Goal: Information Seeking & Learning: Learn about a topic

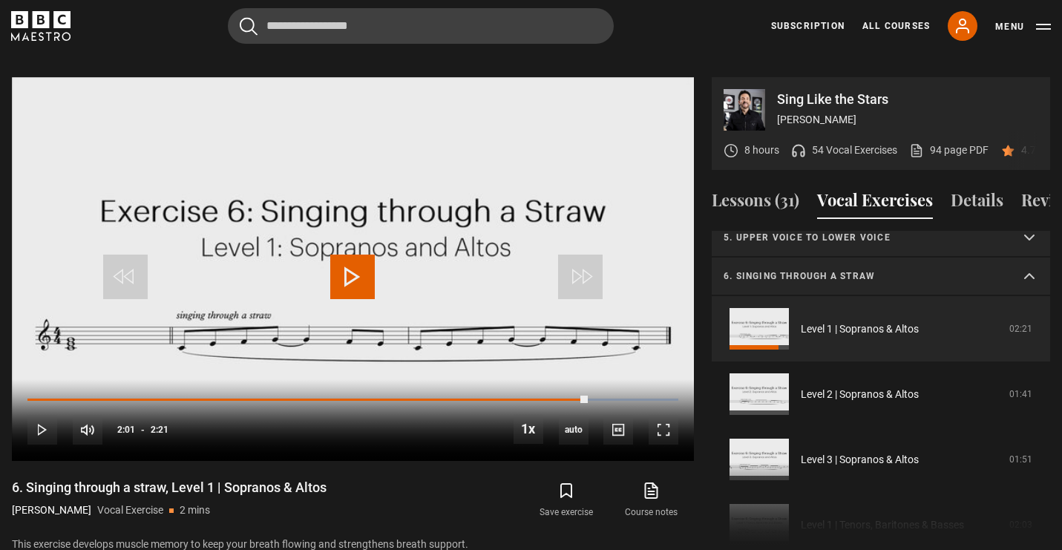
click at [788, 267] on summary "6. Singing through a straw" at bounding box center [881, 277] width 338 height 39
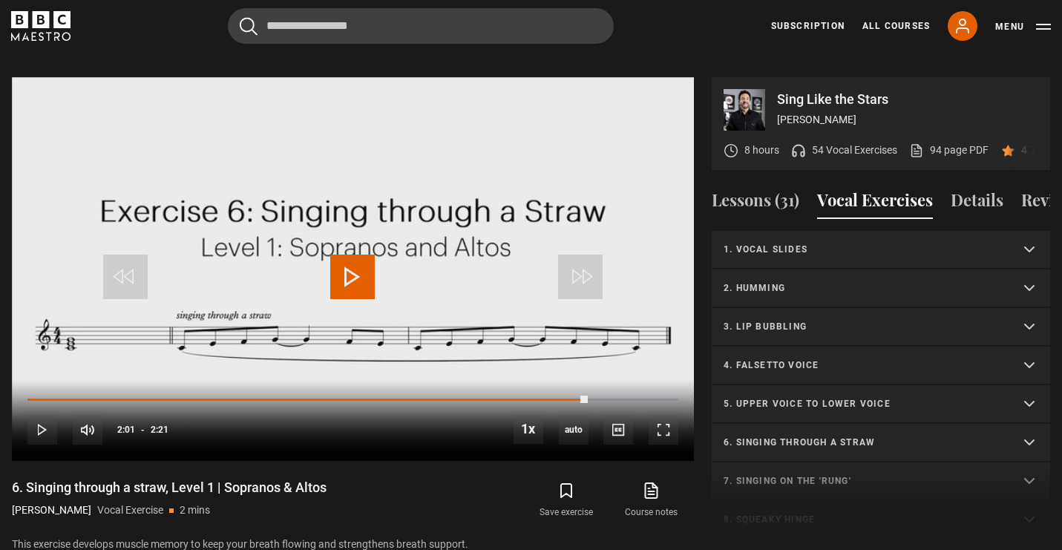
click at [790, 239] on summary "1. Vocal slides" at bounding box center [881, 250] width 338 height 39
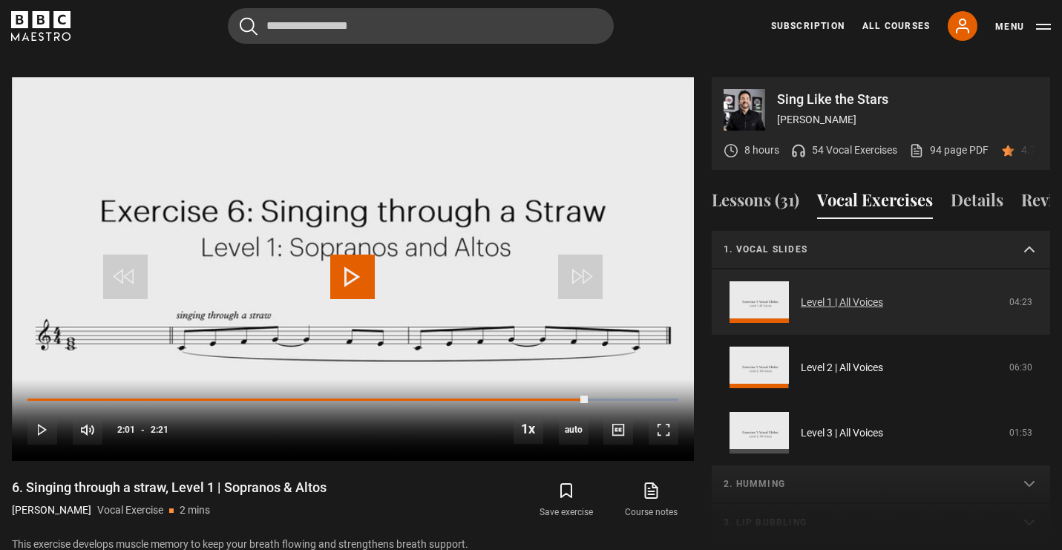
click at [801, 295] on link "Level 1 | All Voices" at bounding box center [842, 303] width 82 height 16
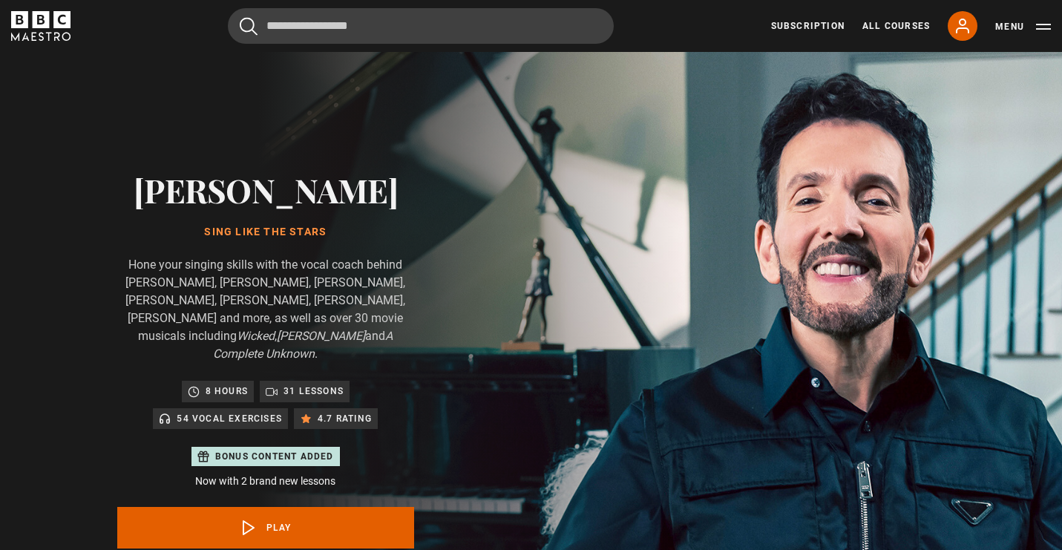
scroll to position [710, 0]
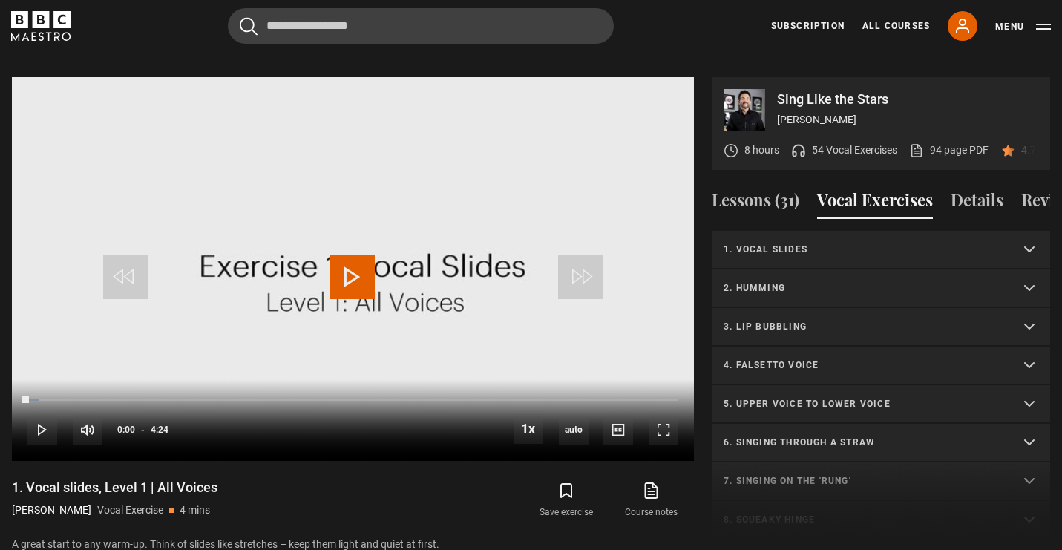
click at [819, 320] on summary "3. Lip bubbling" at bounding box center [881, 327] width 338 height 39
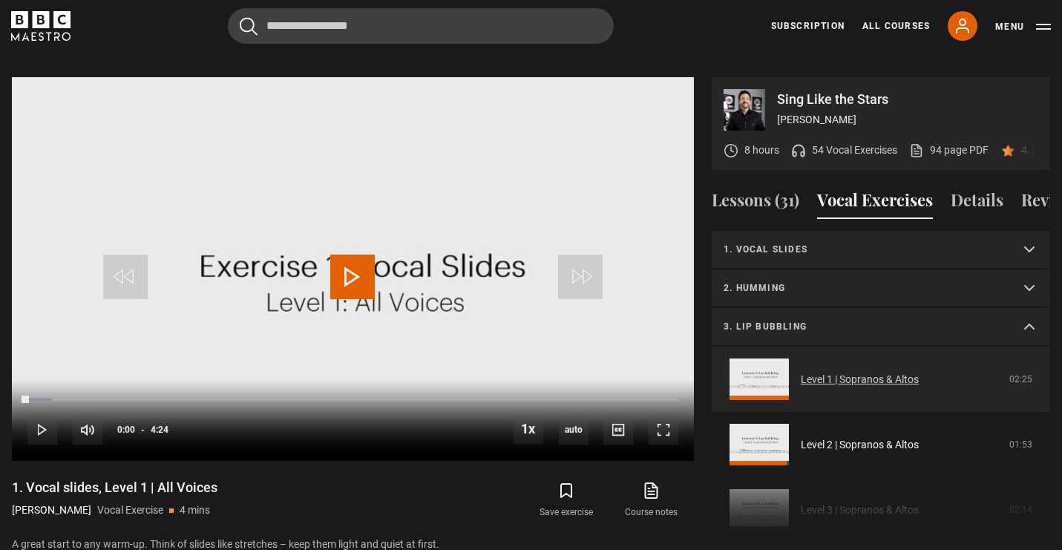
click at [805, 373] on link "Level 1 | Sopranos & Altos" at bounding box center [860, 380] width 118 height 16
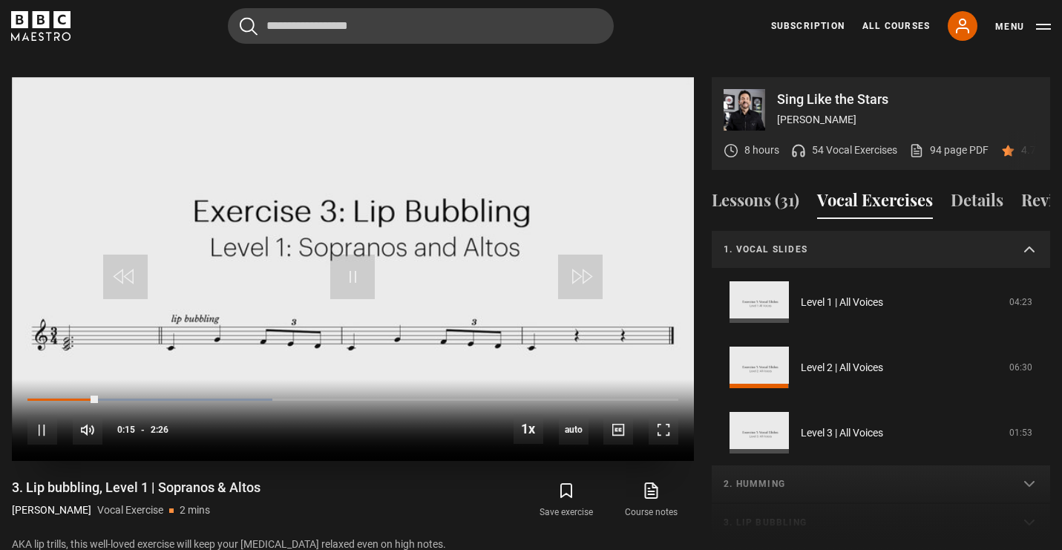
click at [128, 385] on div "10s Skip Back 10 seconds Pause 10s Skip Forward 10 seconds Loaded : 37.67% 0:22…" at bounding box center [353, 420] width 682 height 82
click at [131, 397] on div "0:22" at bounding box center [130, 399] width 2 height 4
click at [161, 397] on div "Loaded : 44.52% 0:30 0:28" at bounding box center [352, 399] width 651 height 4
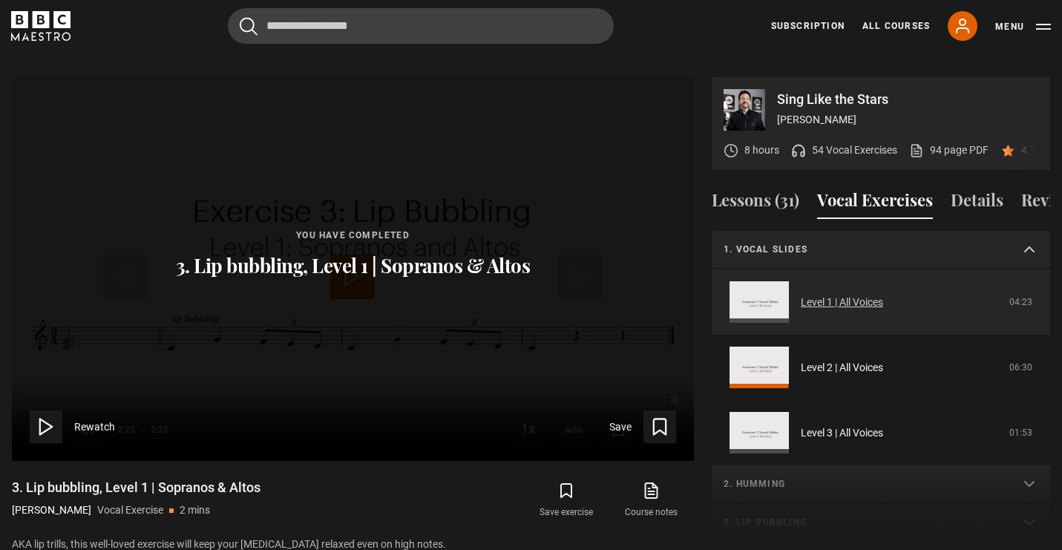
click at [801, 295] on link "Level 1 | All Voices" at bounding box center [842, 303] width 82 height 16
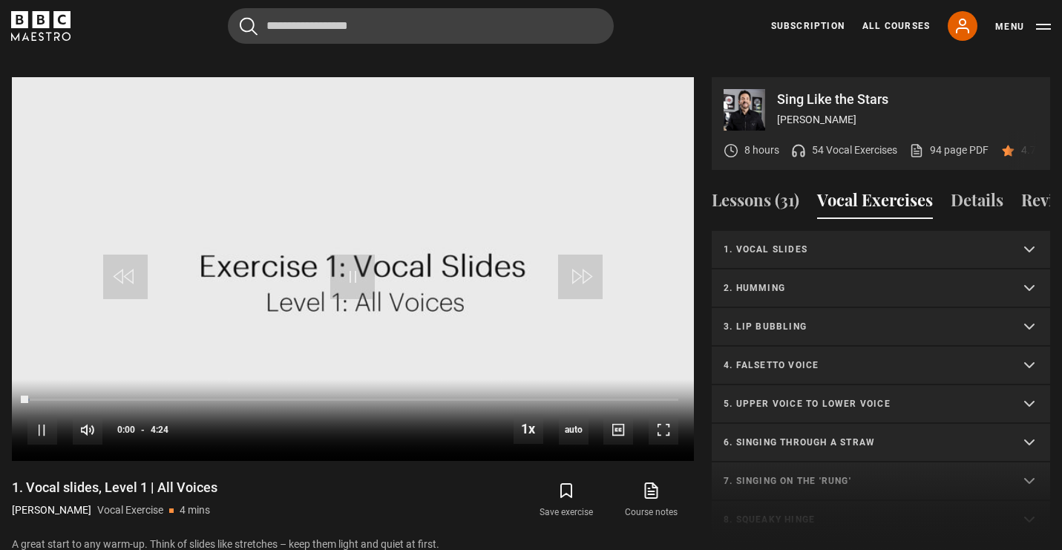
click at [803, 269] on summary "2. Humming" at bounding box center [881, 288] width 338 height 39
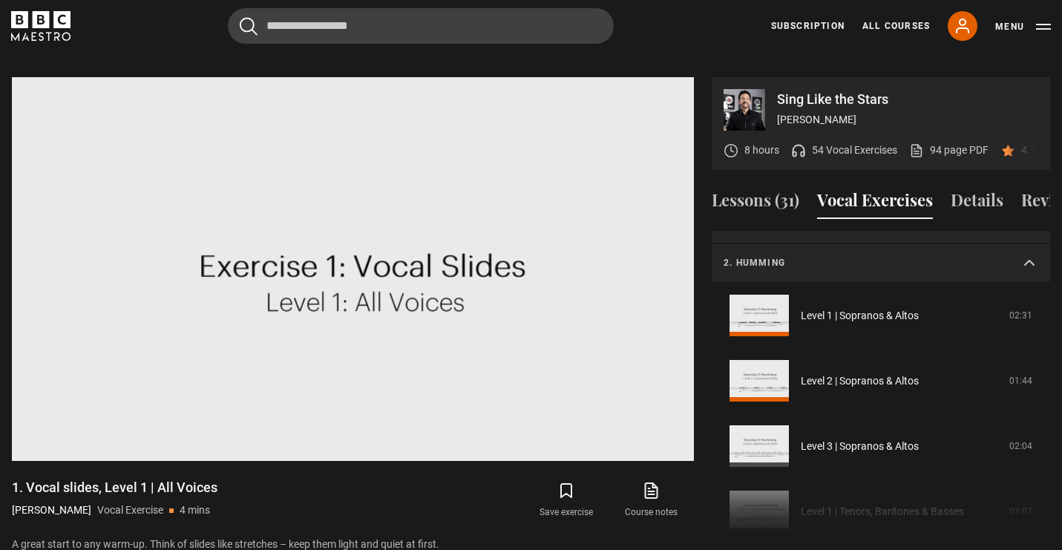
scroll to position [26, 0]
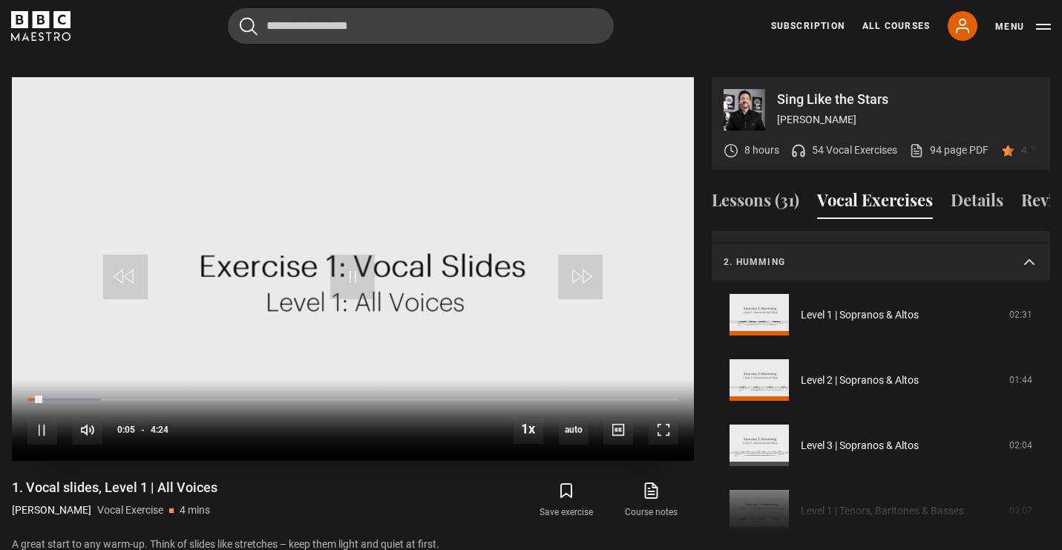
click at [266, 384] on div "10s Skip Back 10 seconds Pause 10s Skip Forward 10 seconds Loaded : 11.36% 1:36…" at bounding box center [353, 420] width 682 height 82
click at [266, 397] on div "Loaded : 11.36% 1:36 0:06" at bounding box center [352, 399] width 651 height 4
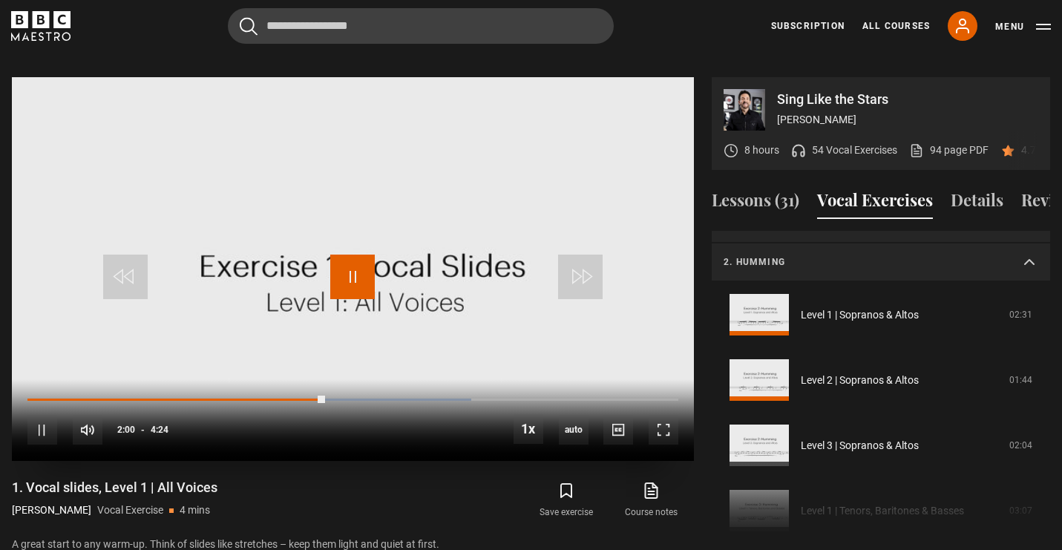
click at [347, 255] on span "Video Player" at bounding box center [352, 277] width 45 height 45
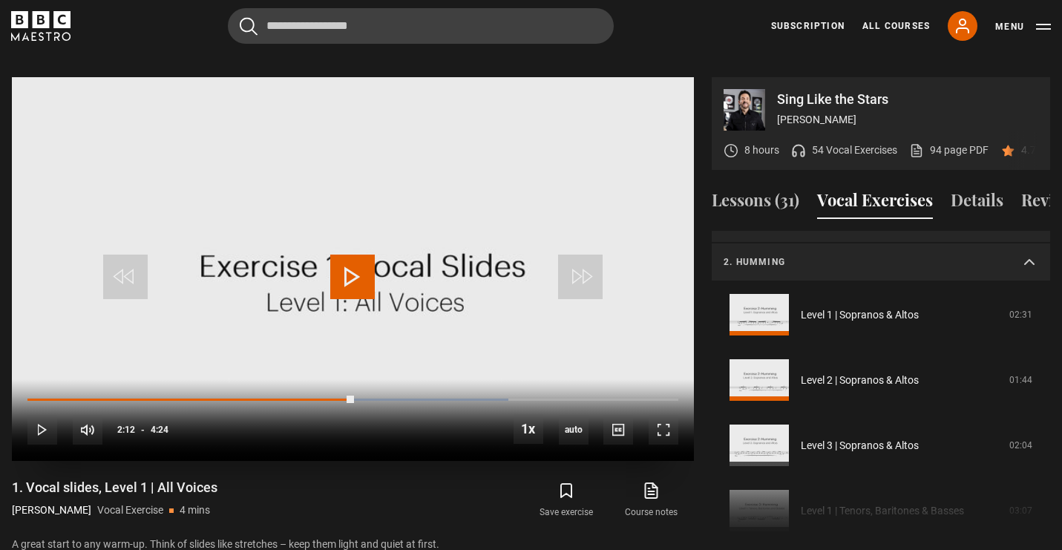
click at [347, 255] on span "Video Player" at bounding box center [352, 277] width 45 height 45
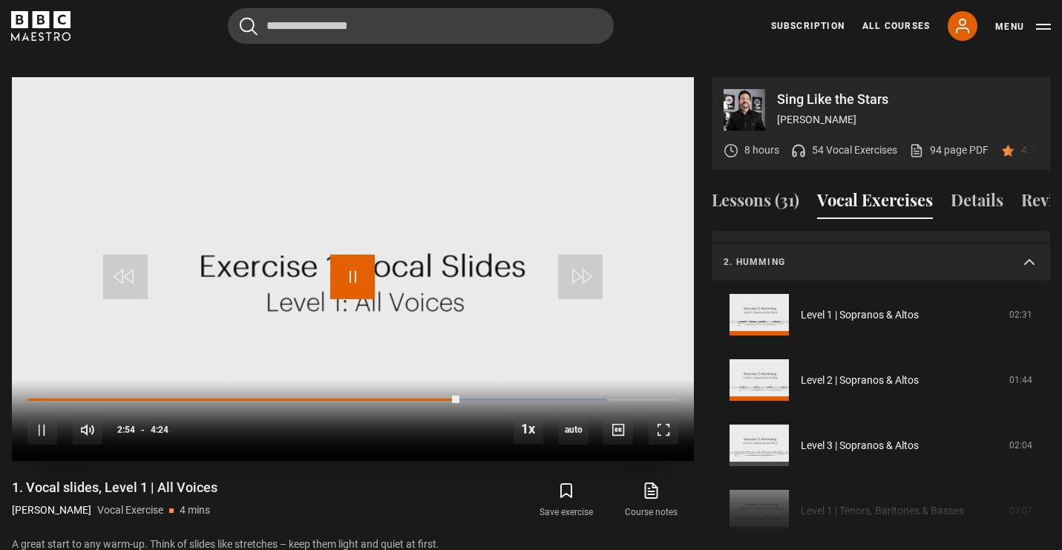
click at [359, 269] on span "Video Player" at bounding box center [352, 277] width 45 height 45
click at [358, 268] on span "Video Player" at bounding box center [352, 277] width 45 height 45
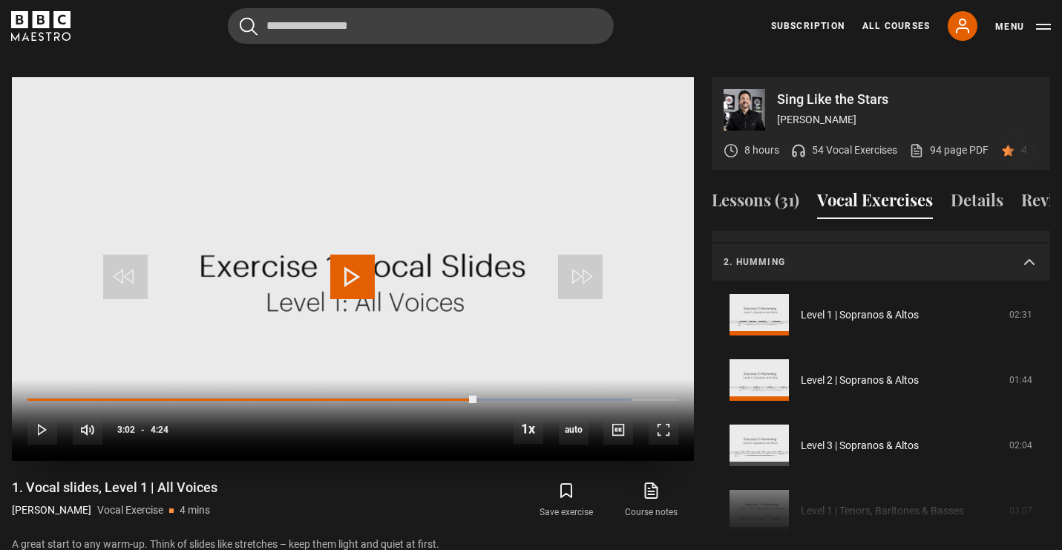
click at [358, 268] on span "Video Player" at bounding box center [352, 277] width 45 height 45
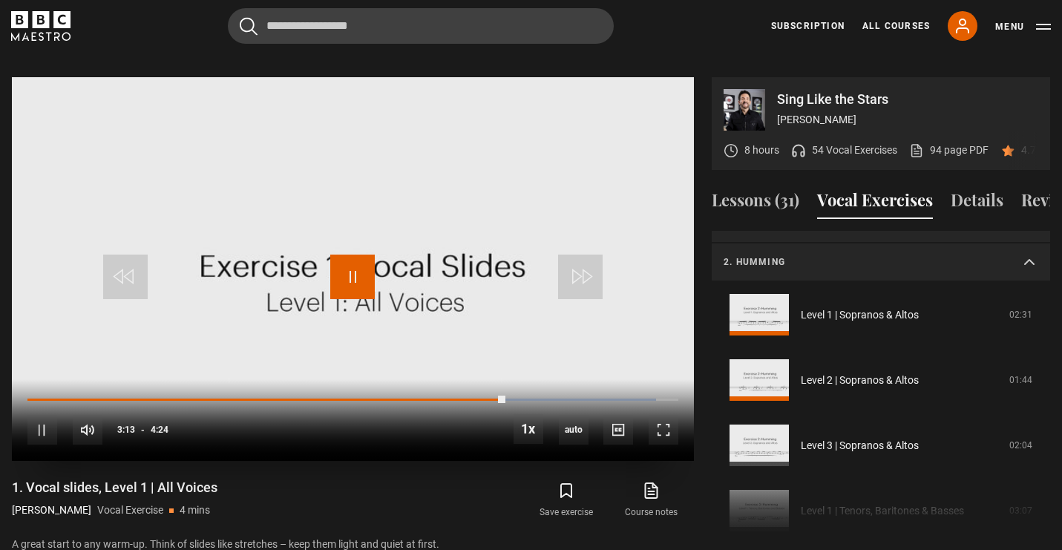
click at [358, 268] on span "Video Player" at bounding box center [352, 277] width 45 height 45
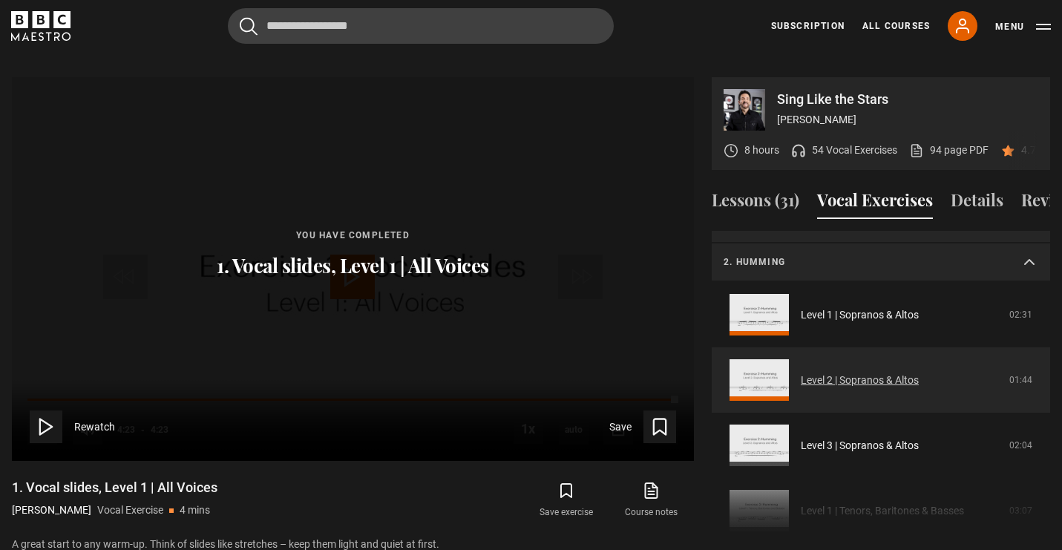
click at [801, 373] on link "Level 2 | Sopranos & Altos" at bounding box center [860, 381] width 118 height 16
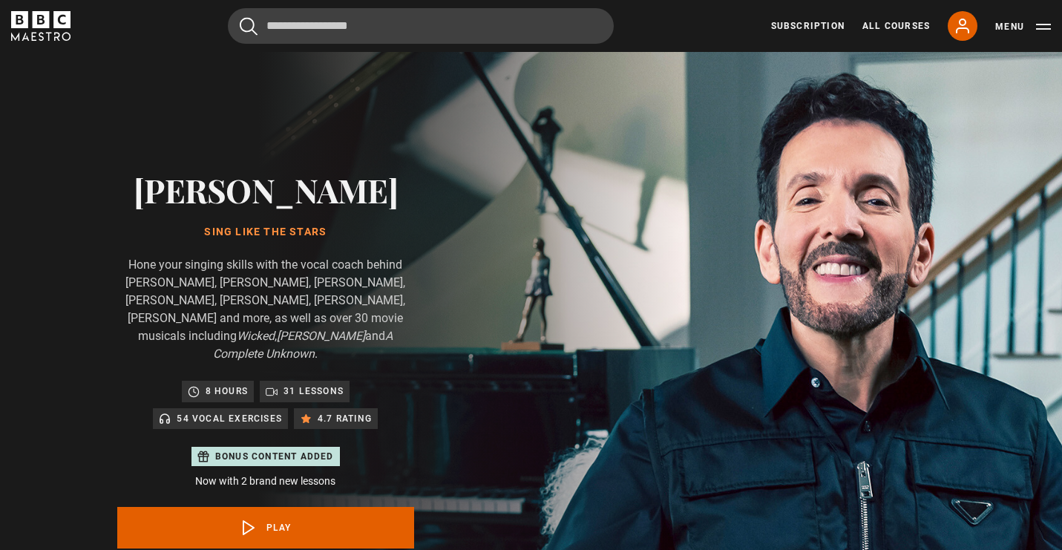
scroll to position [710, 0]
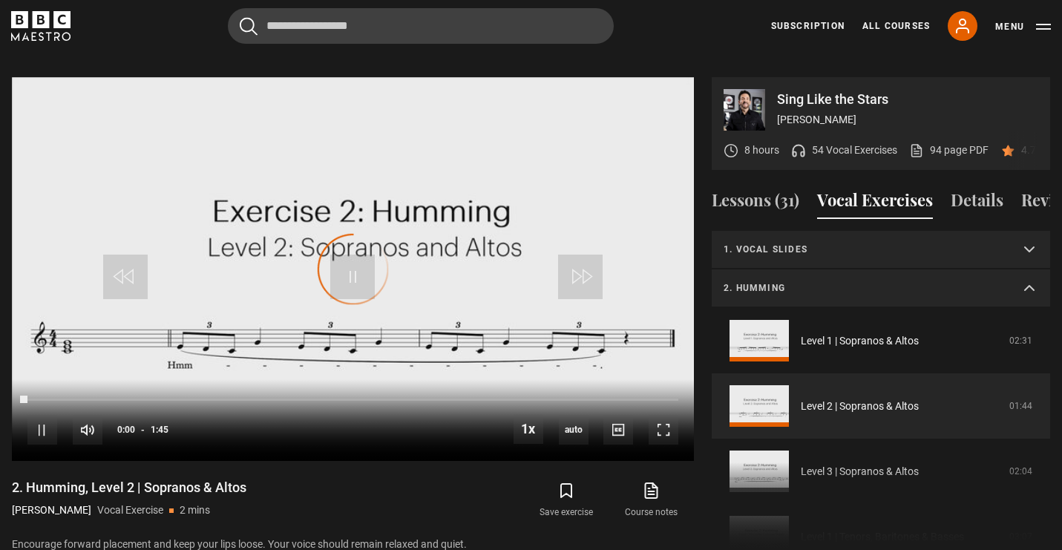
click at [755, 281] on p "2. Humming" at bounding box center [863, 287] width 279 height 13
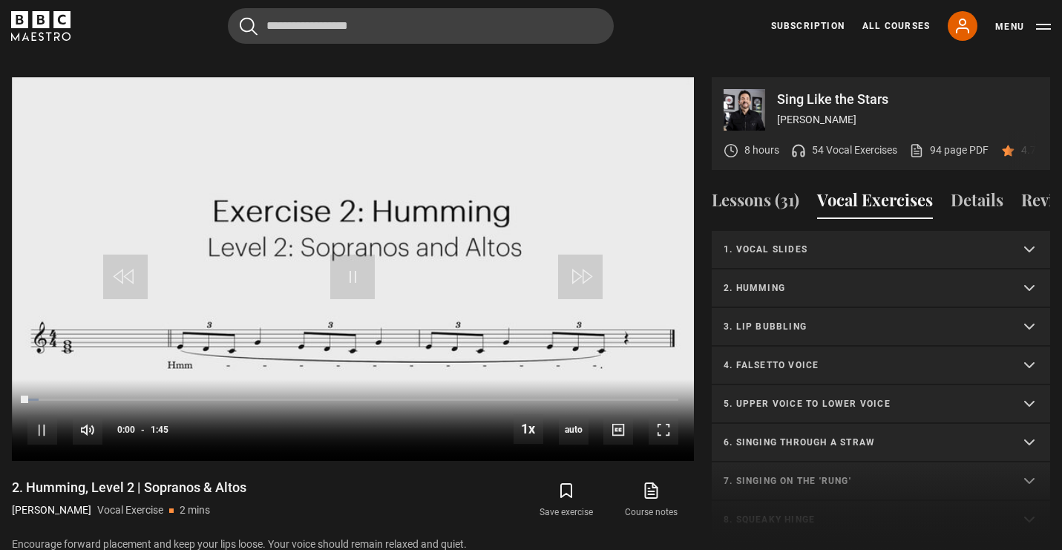
scroll to position [0, 0]
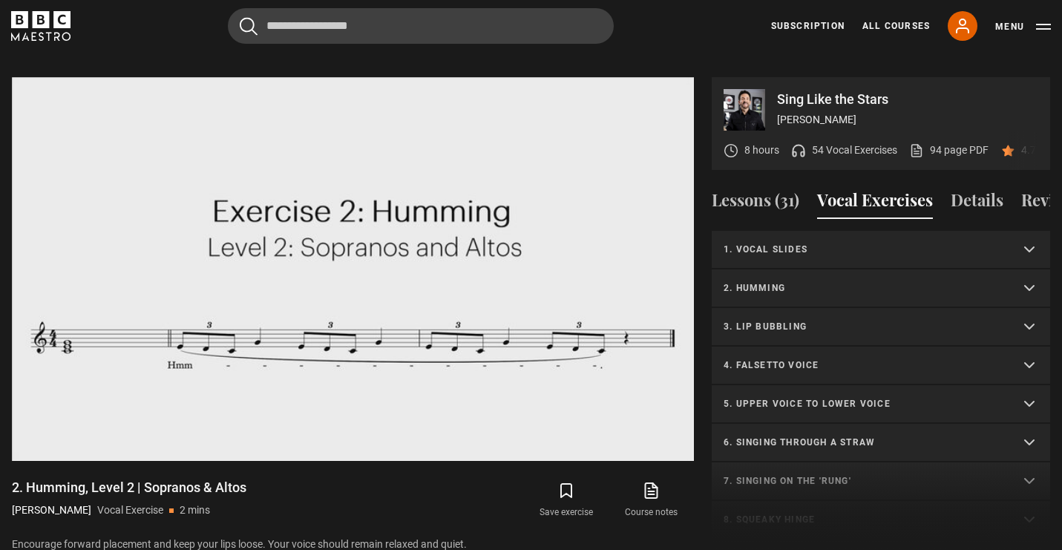
click at [756, 320] on p "3. Lip bubbling" at bounding box center [863, 326] width 279 height 13
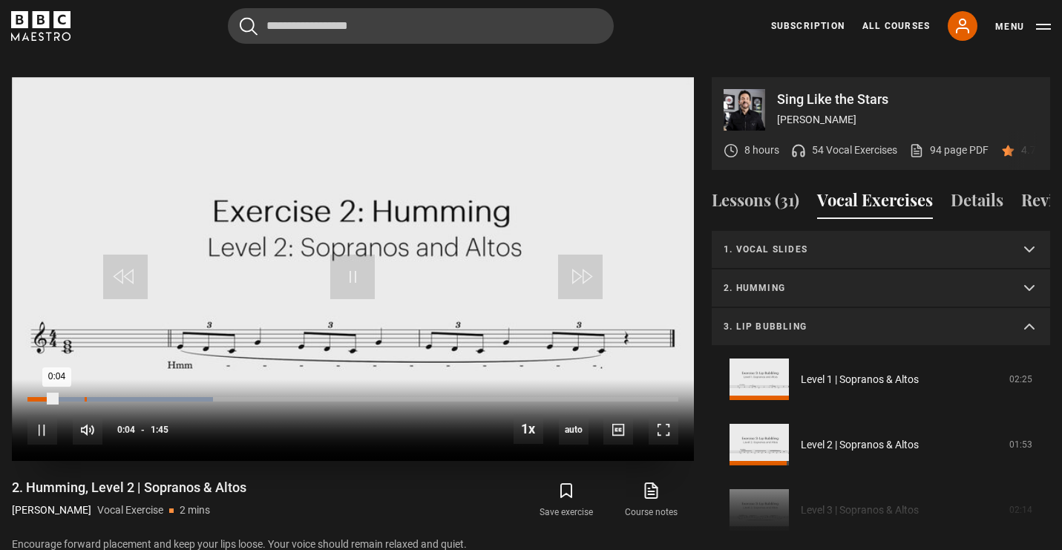
click at [87, 397] on div "Loaded : 28.57% 0:09 0:04" at bounding box center [352, 399] width 651 height 4
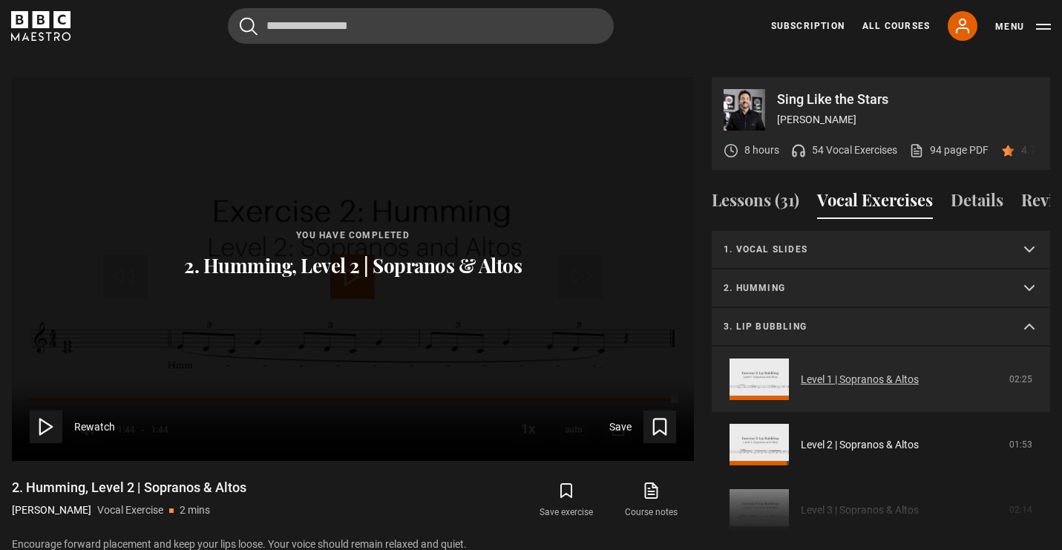
click at [801, 372] on link "Level 1 | Sopranos & Altos" at bounding box center [860, 380] width 118 height 16
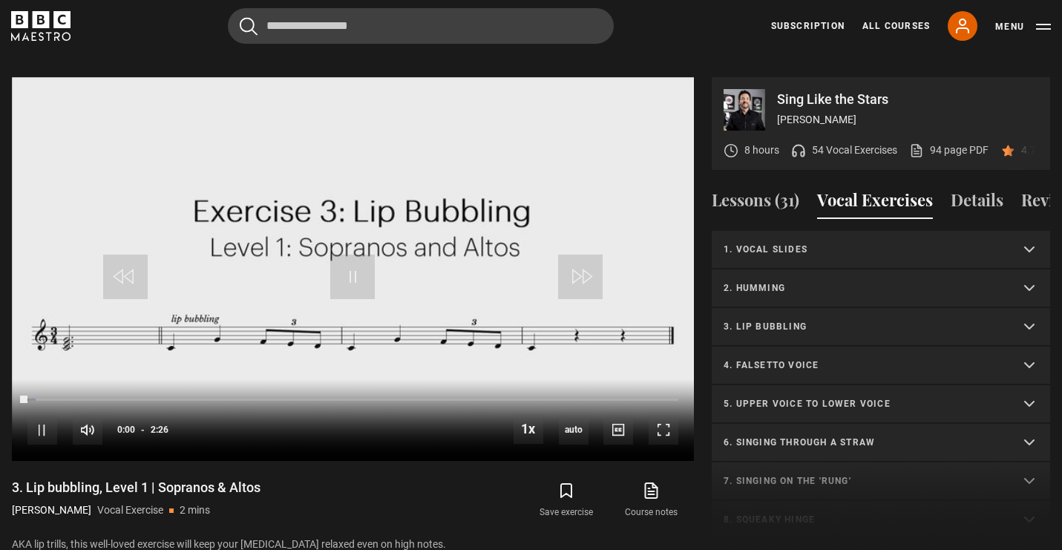
click at [825, 359] on p "4. Falsetto voice" at bounding box center [863, 365] width 279 height 13
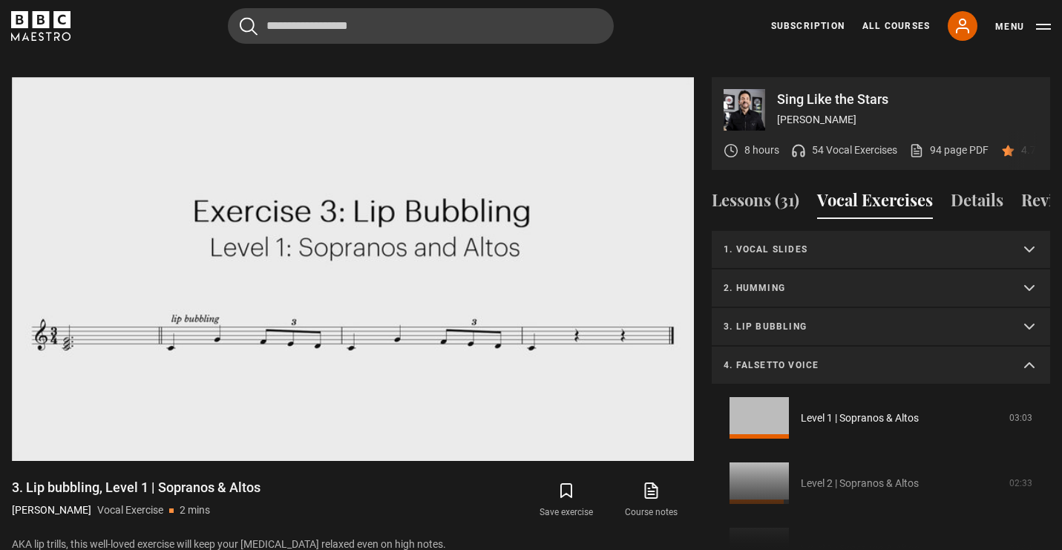
scroll to position [50, 0]
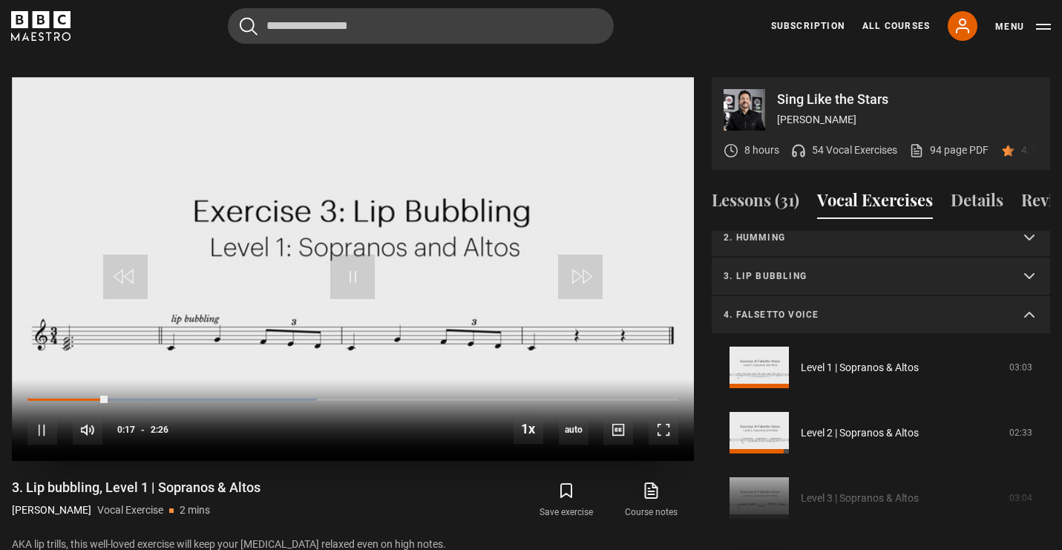
click at [160, 384] on div "10s Skip Back 10 seconds Pause 10s Skip Forward 10 seconds Loaded : 44.52% 0:27…" at bounding box center [353, 420] width 682 height 82
click at [162, 397] on div "Loaded : 44.52% 0:30 0:30" at bounding box center [352, 399] width 651 height 4
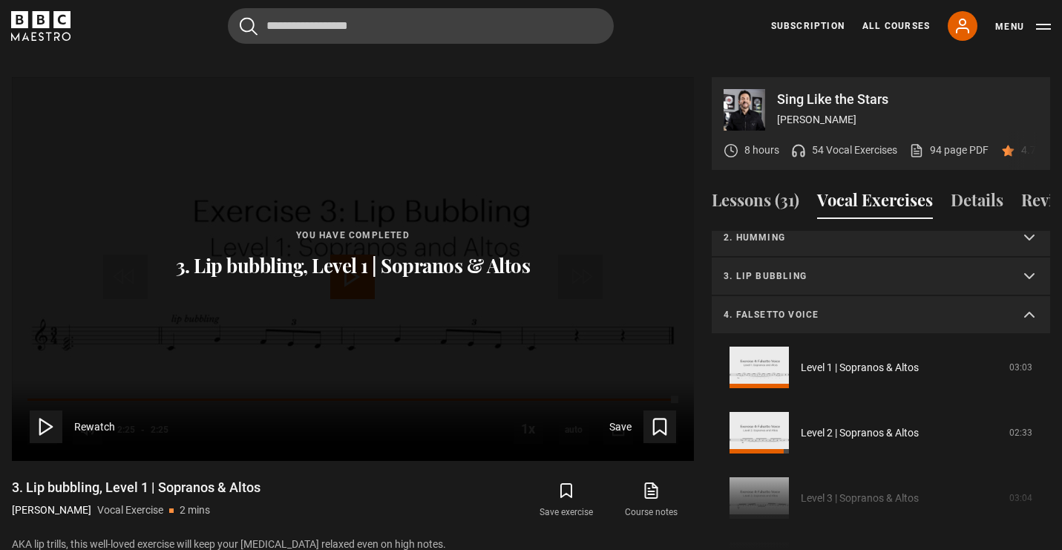
click at [759, 308] on p "4. Falsetto voice" at bounding box center [863, 314] width 279 height 13
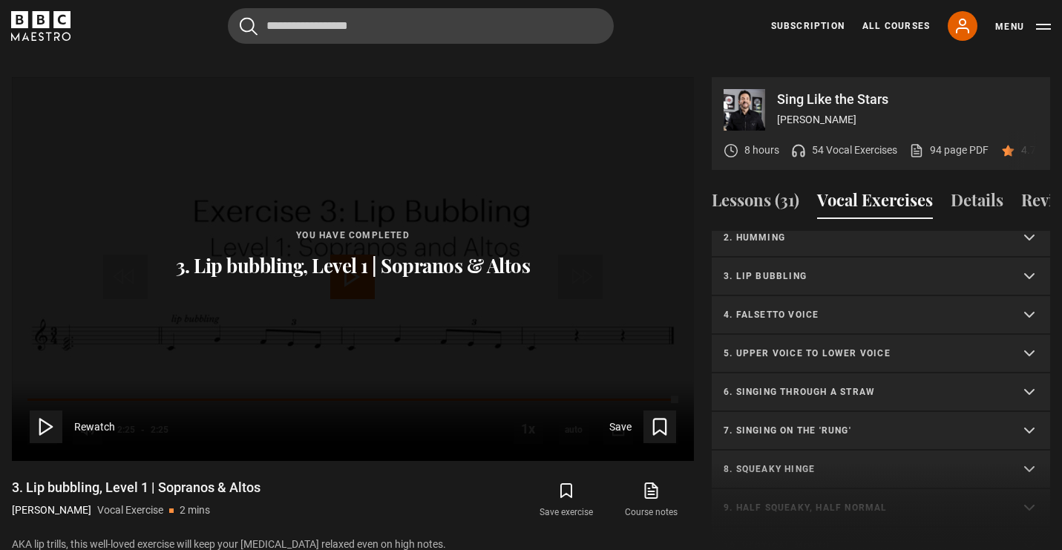
click at [787, 231] on p "2. Humming" at bounding box center [863, 237] width 279 height 13
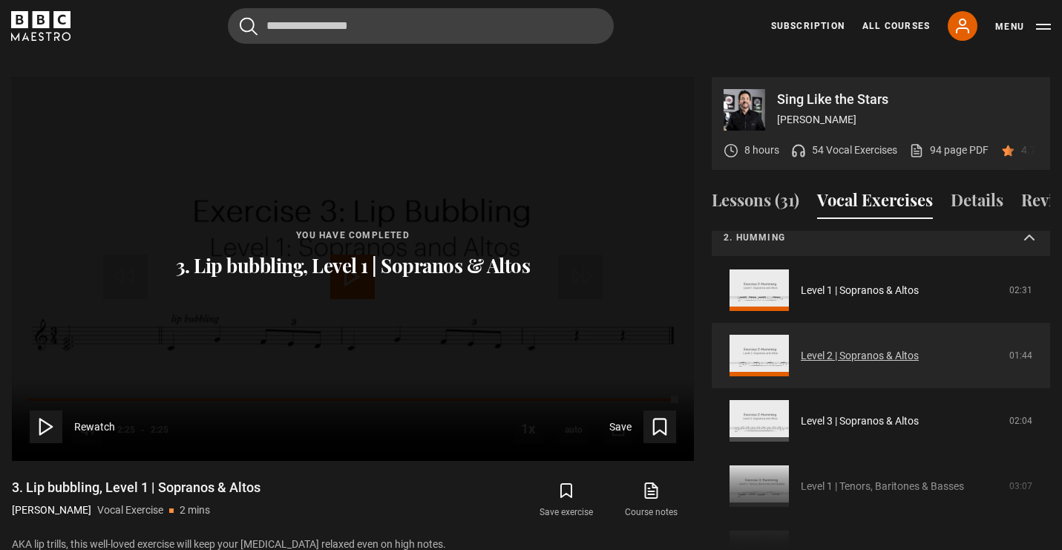
click at [801, 348] on link "Level 2 | Sopranos & Altos" at bounding box center [860, 356] width 118 height 16
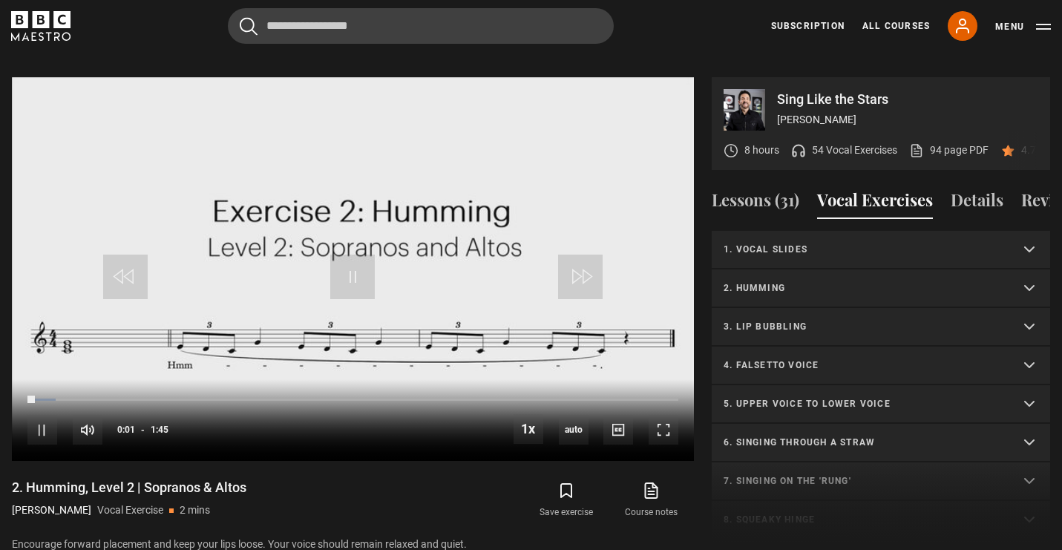
click at [753, 359] on p "4. Falsetto voice" at bounding box center [863, 365] width 279 height 13
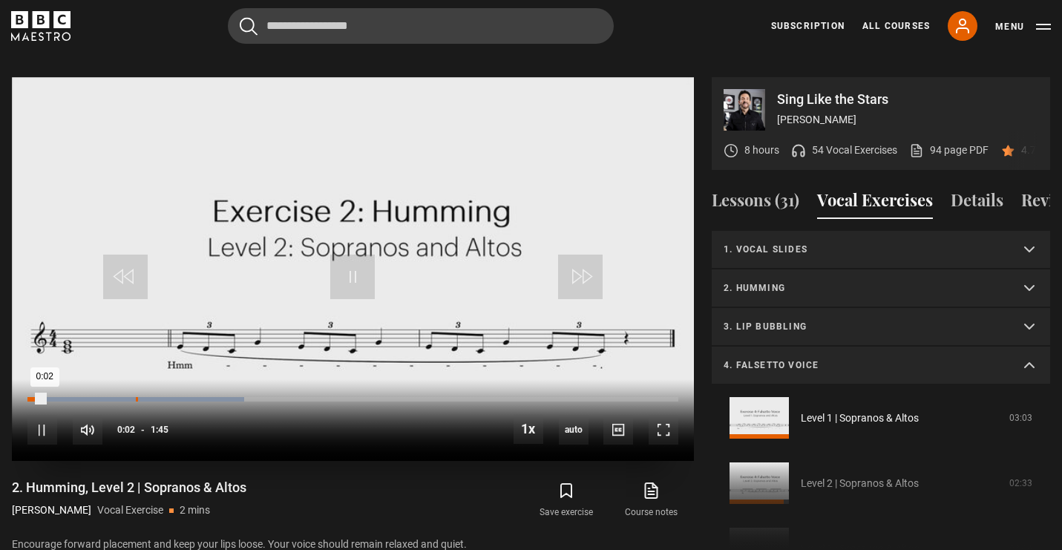
click at [136, 397] on div "0:17" at bounding box center [137, 399] width 2 height 4
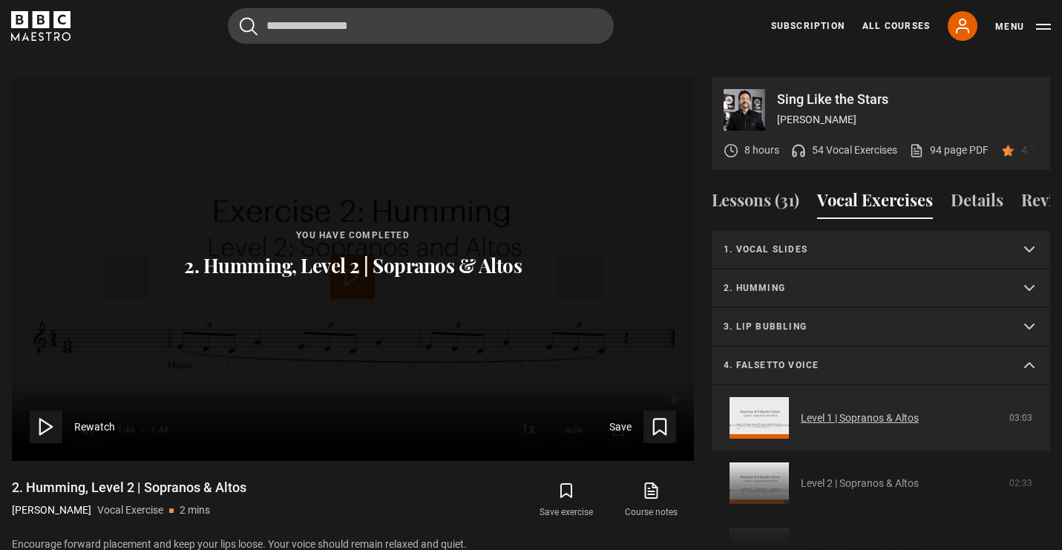
click at [801, 410] on link "Level 1 | Sopranos & Altos" at bounding box center [860, 418] width 118 height 16
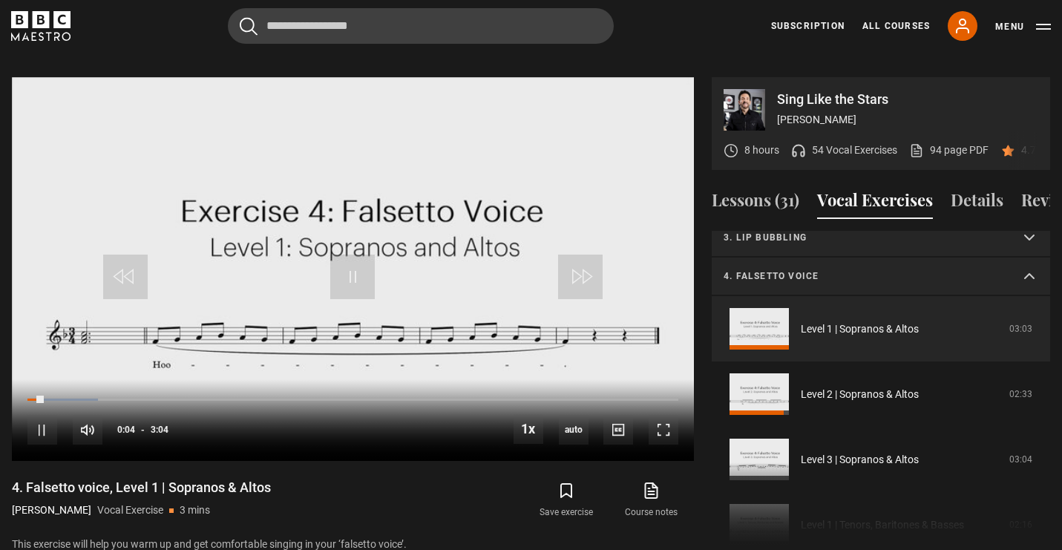
click at [782, 269] on p "4. Falsetto voice" at bounding box center [863, 275] width 279 height 13
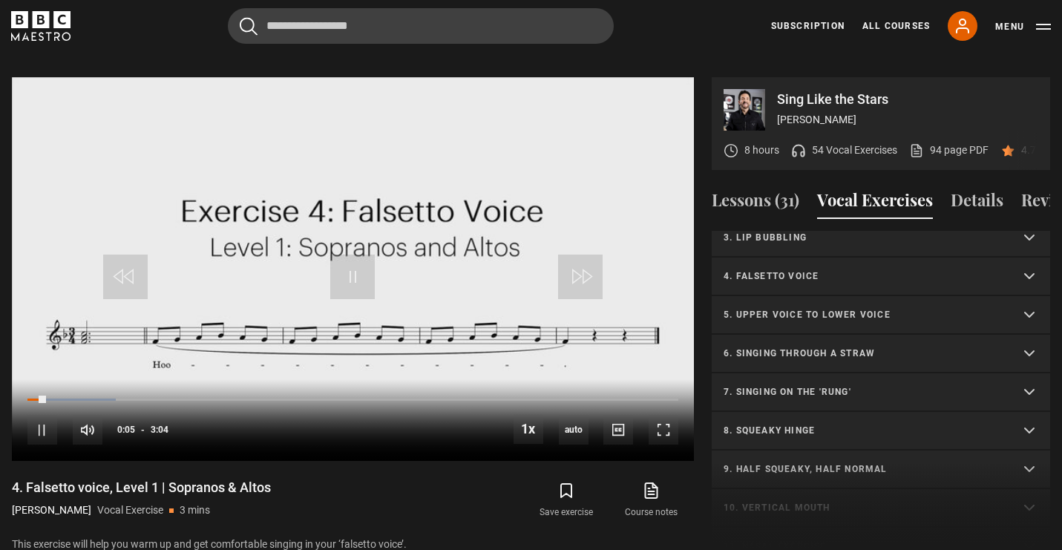
click at [772, 308] on p "5. Upper voice to lower voice" at bounding box center [863, 314] width 279 height 13
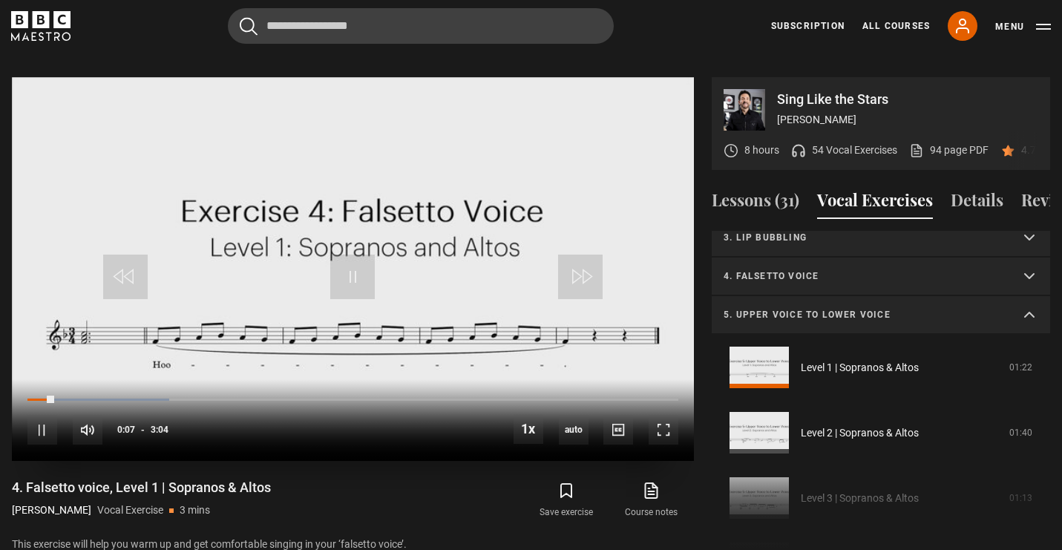
click at [133, 379] on div "10s Skip Back 10 seconds Pause 10s Skip Forward 10 seconds Loaded : 21.74% 3:01…" at bounding box center [353, 420] width 682 height 82
click at [137, 397] on div "Loaded : 27.17% 0:30 0:08" at bounding box center [352, 399] width 651 height 4
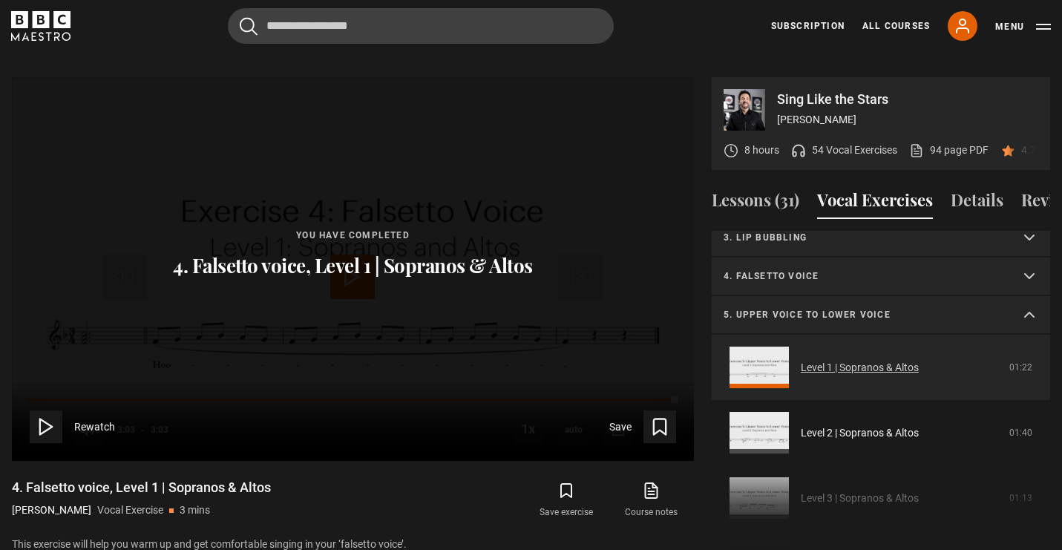
click at [823, 360] on link "Level 1 | Sopranos & Altos" at bounding box center [860, 368] width 118 height 16
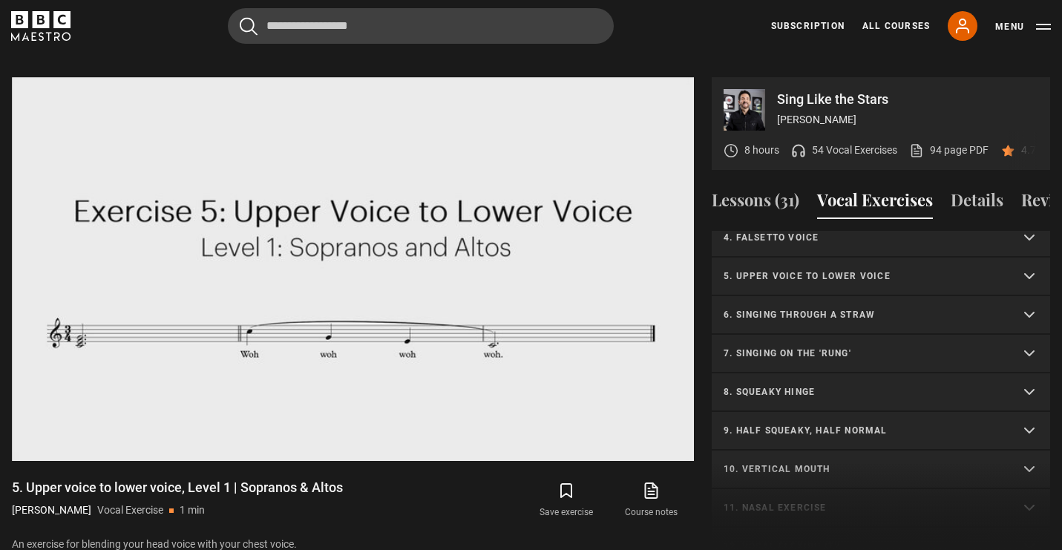
click at [813, 347] on p "7. Singing on the 'rung'" at bounding box center [863, 353] width 279 height 13
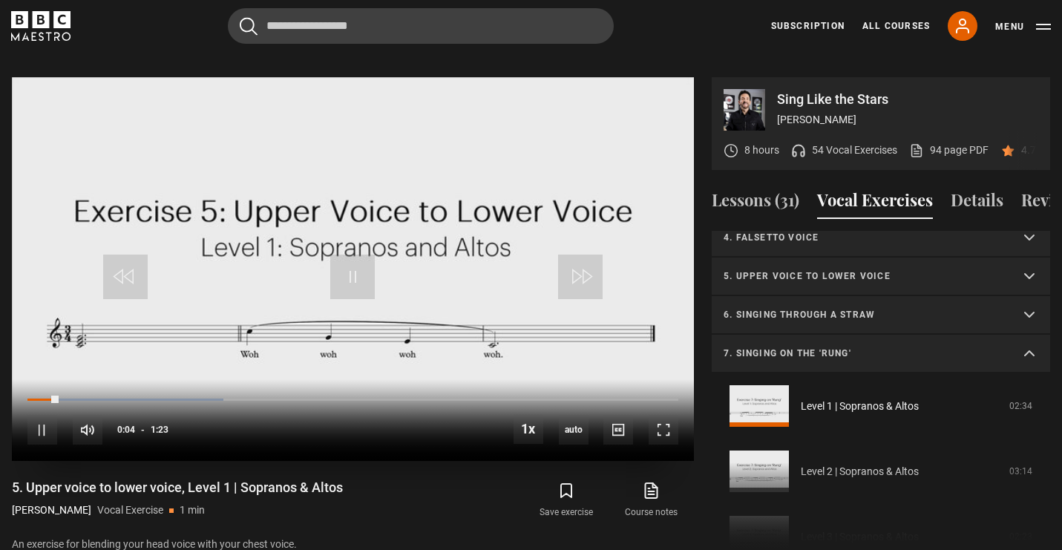
click at [232, 379] on div "10s Skip Back 10 seconds Pause 10s Skip Forward 10 seconds Loaded : 30.12% 0:26…" at bounding box center [353, 420] width 682 height 82
click at [244, 379] on div "10s Skip Back 10 seconds Pause 10s Skip Forward 10 seconds Loaded : 42.17% 0:27…" at bounding box center [353, 420] width 682 height 82
click at [238, 397] on div "Loaded : 48.19% 0:26 0:06" at bounding box center [352, 399] width 651 height 4
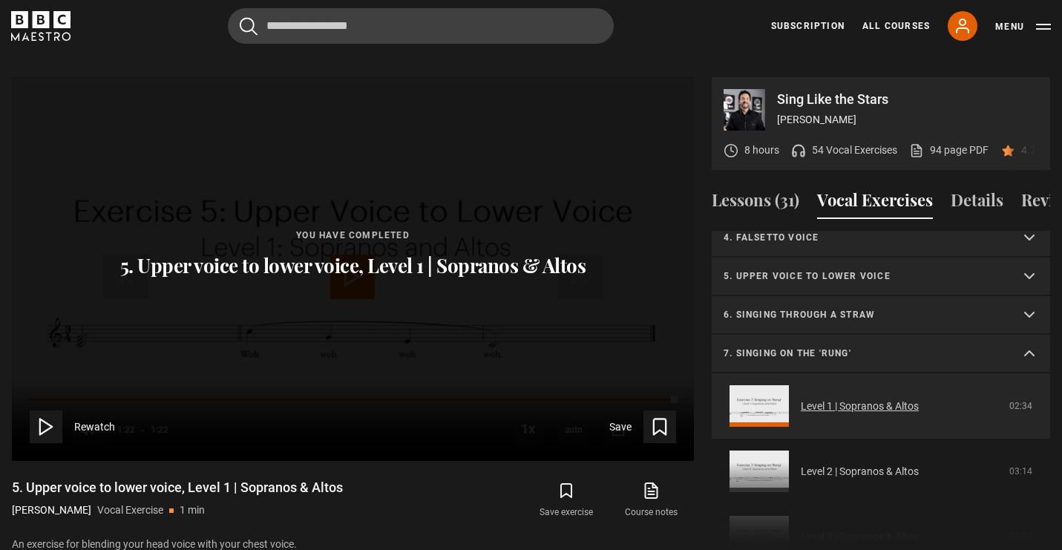
click at [801, 399] on link "Level 1 | Sopranos & Altos" at bounding box center [860, 407] width 118 height 16
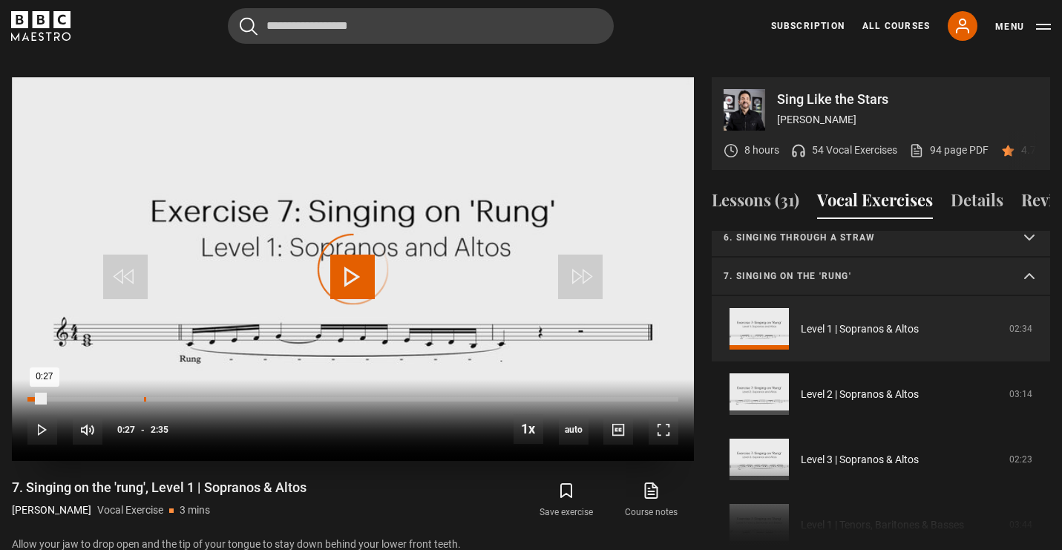
drag, startPoint x: 142, startPoint y: 383, endPoint x: 161, endPoint y: 381, distance: 19.4
click at [146, 397] on div "0:27" at bounding box center [145, 399] width 2 height 4
click at [825, 269] on p "7. Singing on the 'rung'" at bounding box center [863, 275] width 279 height 13
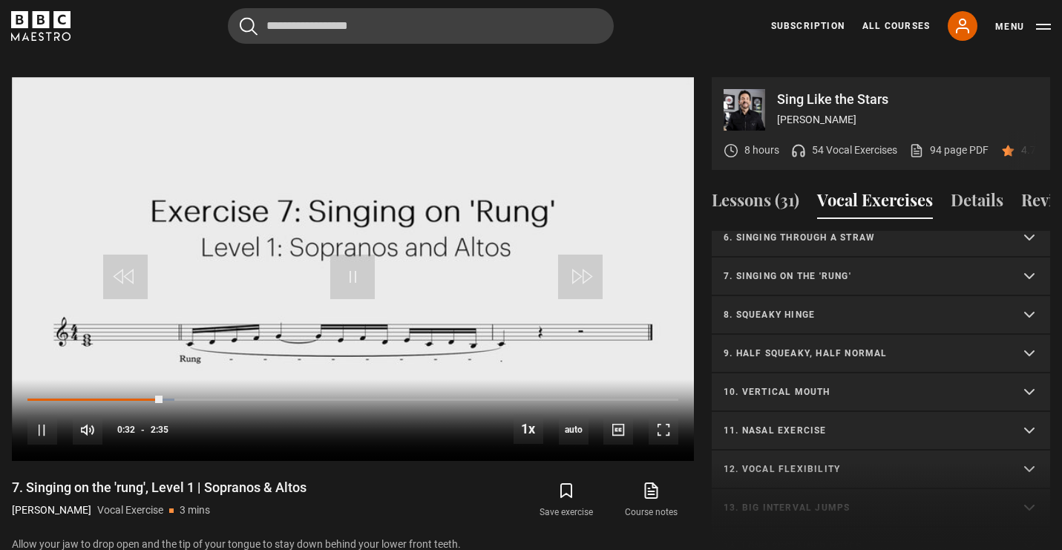
click at [825, 231] on p "6. Singing through a straw" at bounding box center [863, 237] width 279 height 13
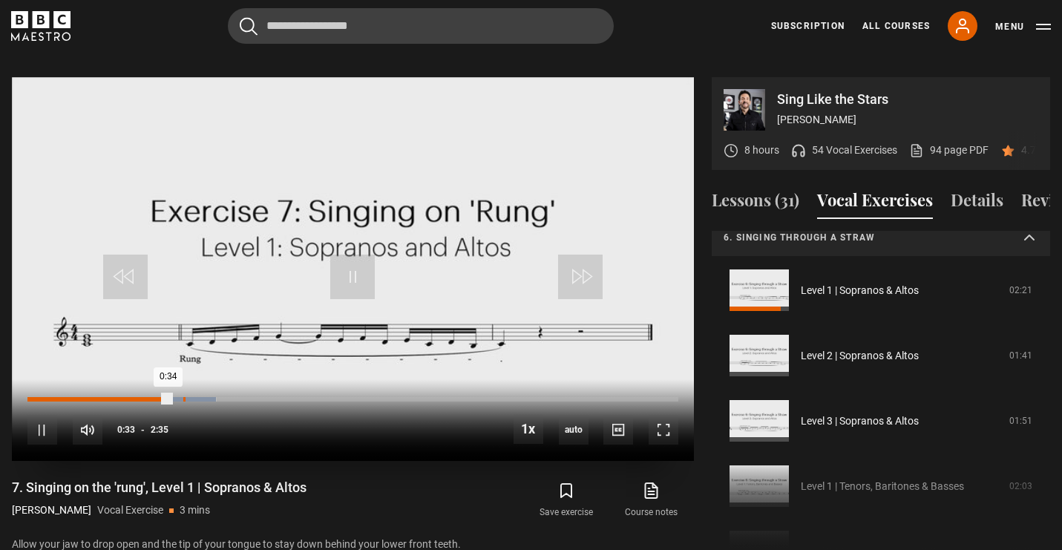
click at [183, 397] on div "Loaded : 29.03% 0:37 0:34" at bounding box center [352, 399] width 651 height 4
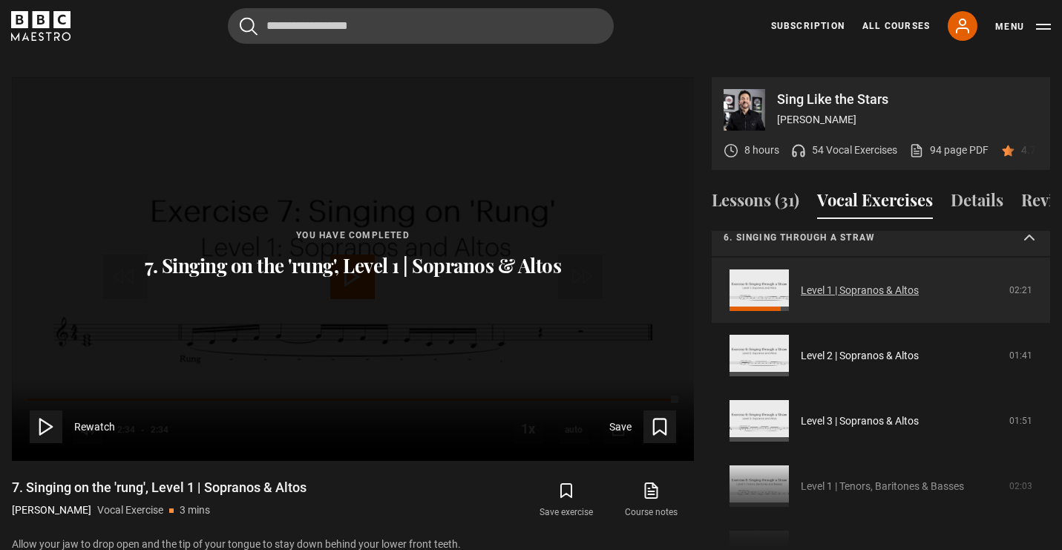
click at [801, 283] on link "Level 1 | Sopranos & Altos" at bounding box center [860, 291] width 118 height 16
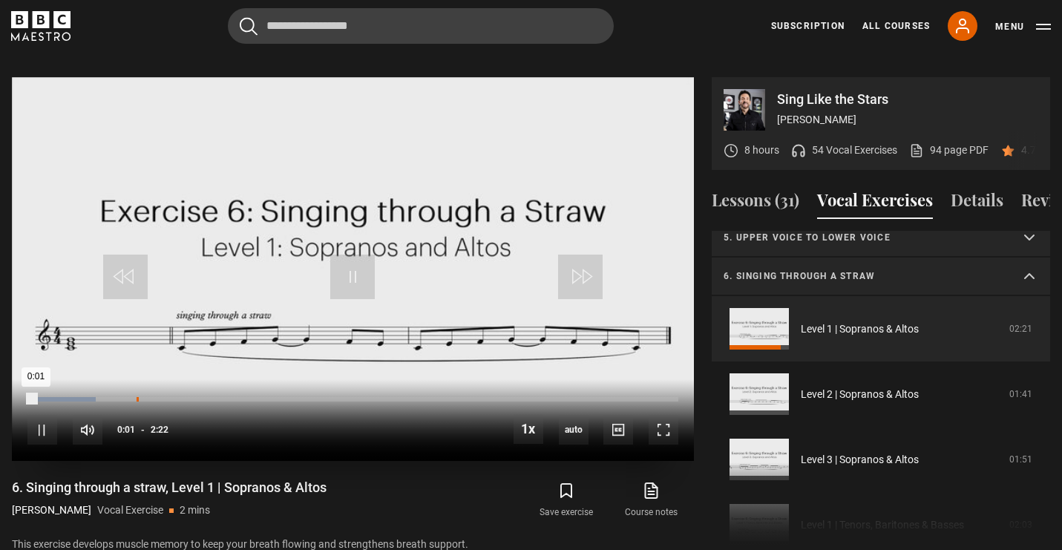
click at [132, 397] on div "Loaded : 10.56% 0:23 0:01" at bounding box center [352, 399] width 651 height 4
click at [148, 397] on div "Loaded : 28.17% 0:26 0:26" at bounding box center [352, 399] width 651 height 4
click at [782, 269] on p "6. Singing through a straw" at bounding box center [863, 275] width 279 height 13
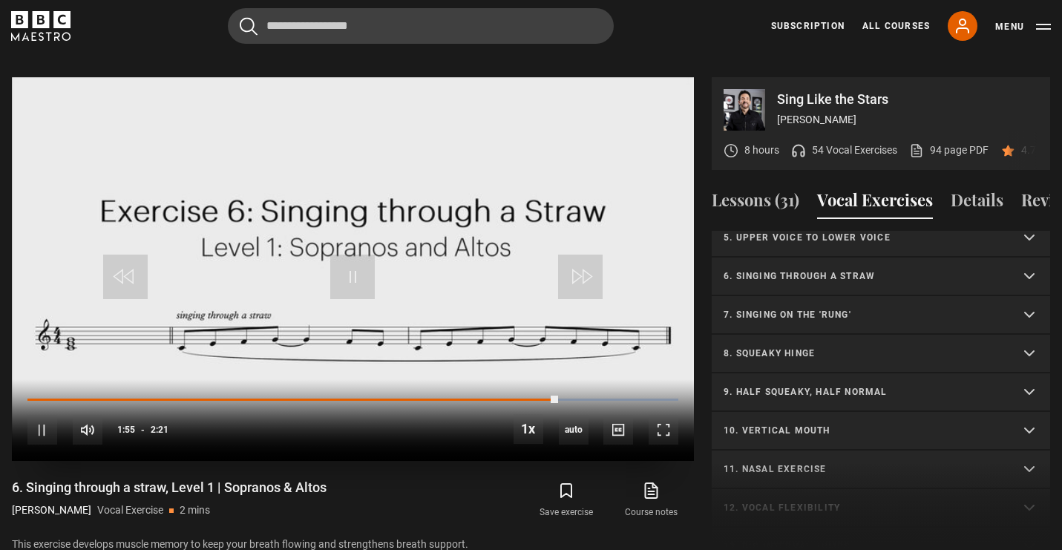
click at [491, 166] on video "Video Player" at bounding box center [353, 269] width 682 height 384
